Goal: Obtain resource: Obtain resource

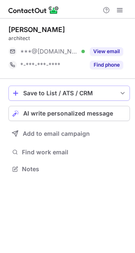
scroll to position [163, 135]
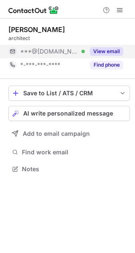
click at [104, 51] on button "View email" at bounding box center [106, 51] width 33 height 8
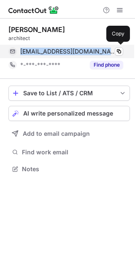
drag, startPoint x: 89, startPoint y: 52, endPoint x: 17, endPoint y: 52, distance: 71.3
click at [17, 52] on div "namtt09@gmail.com Verified Copy" at bounding box center [65, 51] width 115 height 13
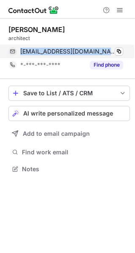
copy div "namtt09@gmail.com"
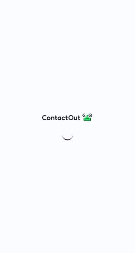
drag, startPoint x: 65, startPoint y: 102, endPoint x: 79, endPoint y: 74, distance: 31.1
click at [79, 74] on div at bounding box center [67, 126] width 135 height 253
drag, startPoint x: 89, startPoint y: 113, endPoint x: 100, endPoint y: 85, distance: 30.5
click at [100, 85] on div at bounding box center [67, 126] width 135 height 253
drag, startPoint x: 55, startPoint y: 116, endPoint x: 86, endPoint y: 91, distance: 39.6
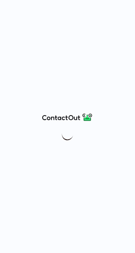
click at [86, 91] on div at bounding box center [67, 126] width 135 height 253
drag, startPoint x: 54, startPoint y: 115, endPoint x: 68, endPoint y: 91, distance: 27.8
click at [68, 91] on div at bounding box center [67, 126] width 135 height 253
drag, startPoint x: 68, startPoint y: 91, endPoint x: 90, endPoint y: 59, distance: 38.9
click at [90, 59] on div at bounding box center [67, 126] width 135 height 253
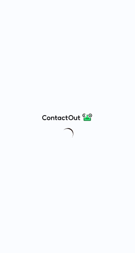
drag, startPoint x: 90, startPoint y: 59, endPoint x: 95, endPoint y: 50, distance: 10.4
click at [95, 50] on div at bounding box center [67, 126] width 135 height 253
drag, startPoint x: 96, startPoint y: 48, endPoint x: 53, endPoint y: 44, distance: 43.2
click at [53, 44] on div at bounding box center [67, 126] width 135 height 253
drag, startPoint x: 53, startPoint y: 44, endPoint x: 36, endPoint y: 50, distance: 17.3
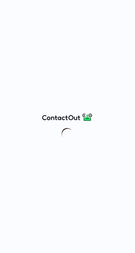
click at [36, 50] on div at bounding box center [67, 126] width 135 height 253
drag, startPoint x: 59, startPoint y: 62, endPoint x: 67, endPoint y: 48, distance: 15.7
click at [67, 48] on div at bounding box center [67, 126] width 135 height 253
drag, startPoint x: 50, startPoint y: 113, endPoint x: 58, endPoint y: 93, distance: 21.4
click at [58, 93] on div at bounding box center [67, 126] width 135 height 253
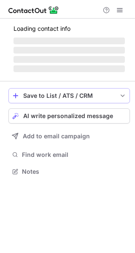
scroll to position [177, 135]
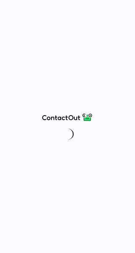
click at [63, 39] on div at bounding box center [67, 126] width 135 height 253
drag, startPoint x: 74, startPoint y: 118, endPoint x: 77, endPoint y: 78, distance: 39.4
click at [77, 78] on div at bounding box center [67, 126] width 135 height 253
drag, startPoint x: 68, startPoint y: 115, endPoint x: 88, endPoint y: 94, distance: 29.2
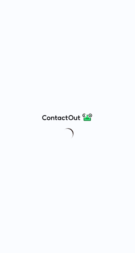
click at [88, 94] on div at bounding box center [67, 126] width 135 height 253
drag, startPoint x: 72, startPoint y: 27, endPoint x: 61, endPoint y: 23, distance: 11.4
click at [61, 23] on div at bounding box center [67, 126] width 135 height 253
drag, startPoint x: 67, startPoint y: 113, endPoint x: 87, endPoint y: 88, distance: 32.3
click at [87, 88] on div at bounding box center [67, 126] width 135 height 253
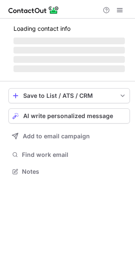
scroll to position [163, 135]
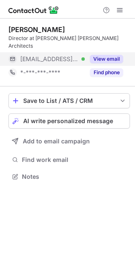
click at [102, 52] on div "View email" at bounding box center [104, 58] width 38 height 13
